Goal: Task Accomplishment & Management: Manage account settings

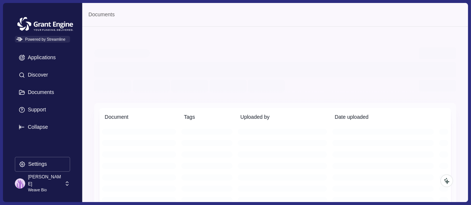
click at [68, 180] on div at bounding box center [67, 183] width 7 height 13
click at [67, 181] on icon at bounding box center [67, 184] width 7 height 7
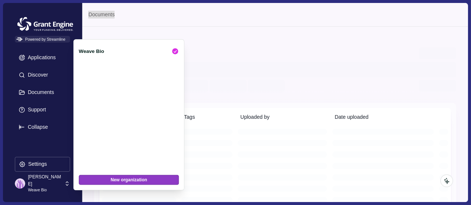
click at [67, 181] on icon at bounding box center [67, 184] width 7 height 7
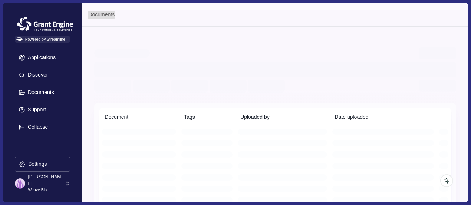
click at [67, 181] on icon at bounding box center [67, 184] width 7 height 7
click at [66, 184] on icon at bounding box center [67, 184] width 7 height 7
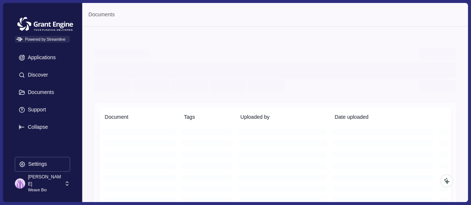
click at [66, 184] on icon at bounding box center [67, 184] width 7 height 7
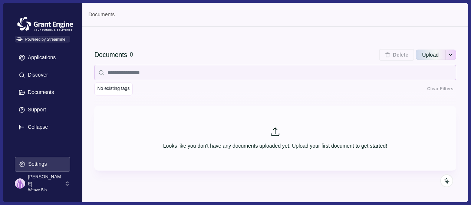
click at [48, 165] on button "Settings" at bounding box center [42, 164] width 55 height 15
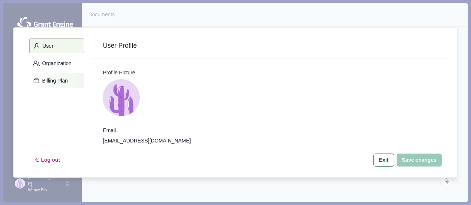
click at [61, 81] on p "Billing Plan" at bounding box center [54, 81] width 28 height 6
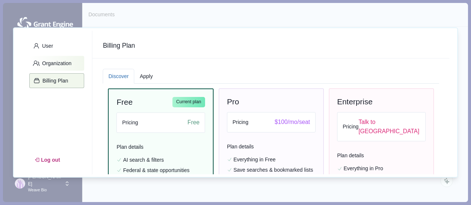
click at [67, 66] on p "Organization" at bounding box center [56, 63] width 32 height 6
select select "*****"
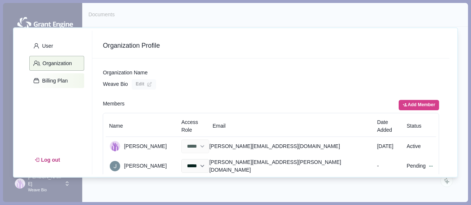
click at [70, 80] on button "Billing Plan" at bounding box center [56, 80] width 55 height 15
